Goal: Find specific page/section: Find specific page/section

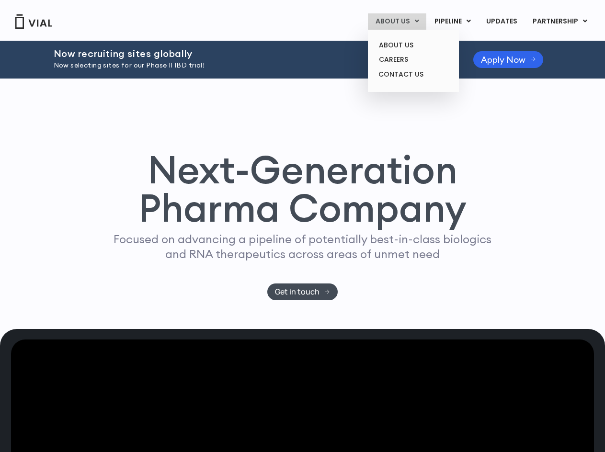
click at [402, 23] on link "ABOUT US" at bounding box center [397, 21] width 58 height 16
click at [401, 42] on link "ABOUT US" at bounding box center [413, 45] width 84 height 15
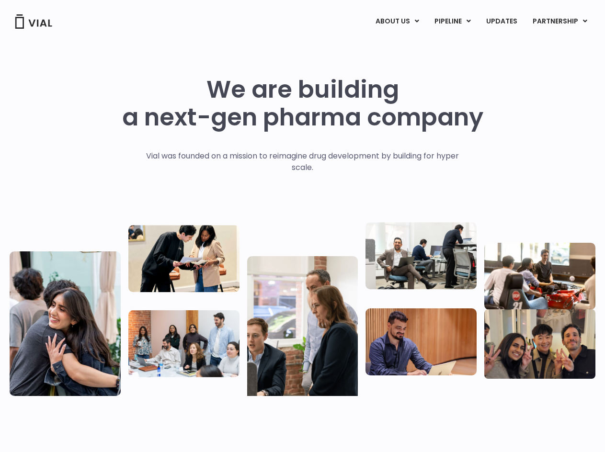
click at [217, 39] on div "ABOUT US ABOUT US CAREERS CONTACT US PIPELINE TL1A HLE PHASE 2 INHBE/ACTIVIN E …" at bounding box center [303, 20] width 586 height 41
click at [218, 38] on div "ABOUT US ABOUT US CAREERS CONTACT US PIPELINE TL1A HLE PHASE 2 INHBE/ACTIVIN E …" at bounding box center [303, 20] width 586 height 41
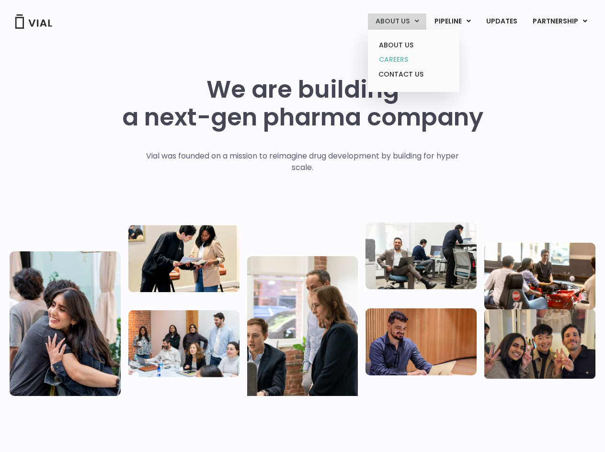
click at [397, 56] on link "CAREERS" at bounding box center [413, 59] width 84 height 15
